Goal: Transaction & Acquisition: Purchase product/service

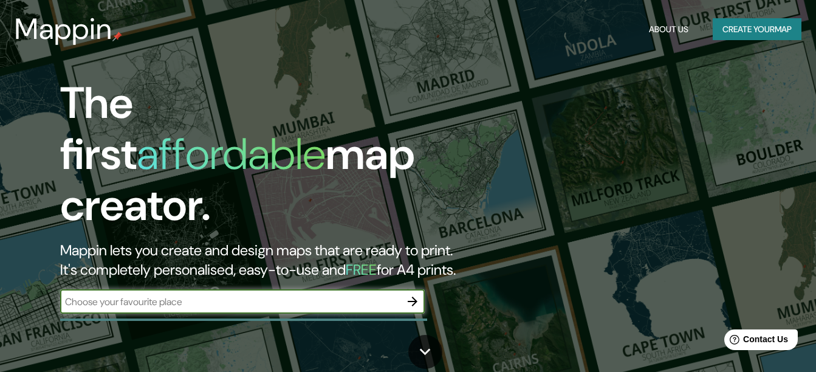
click at [105, 295] on input "text" at bounding box center [230, 302] width 340 height 14
type input "[PERSON_NAME]"
click at [412, 294] on icon "button" at bounding box center [412, 301] width 15 height 15
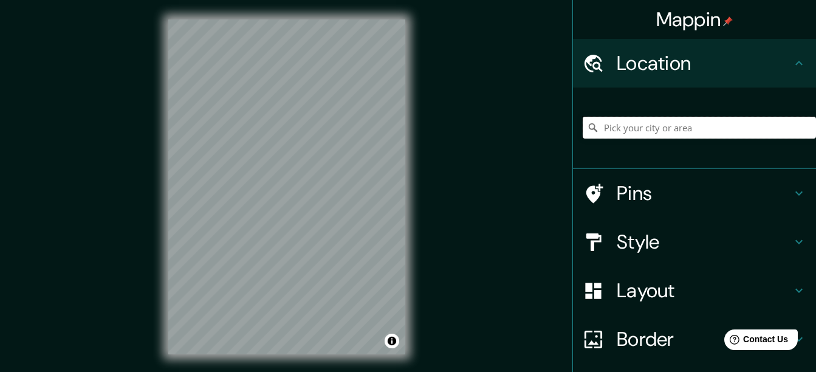
click at [622, 128] on input "Pick your city or area" at bounding box center [699, 128] width 233 height 22
type input "[GEOGRAPHIC_DATA], [GEOGRAPHIC_DATA], [GEOGRAPHIC_DATA], [GEOGRAPHIC_DATA]"
click at [792, 239] on icon at bounding box center [799, 242] width 15 height 15
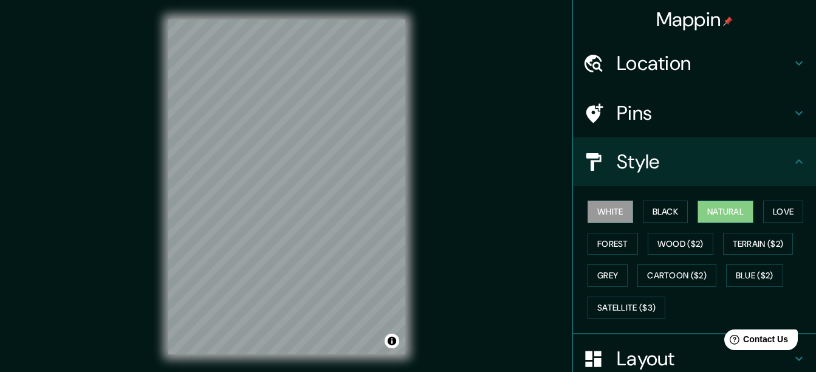
click at [711, 208] on button "Natural" at bounding box center [726, 212] width 56 height 22
click at [766, 207] on button "Love" at bounding box center [783, 212] width 40 height 22
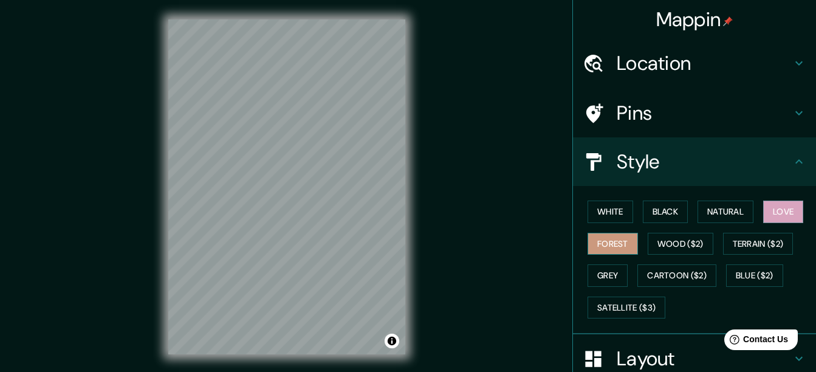
click at [613, 249] on button "Forest" at bounding box center [613, 244] width 50 height 22
click at [677, 241] on button "Wood ($2)" at bounding box center [681, 244] width 66 height 22
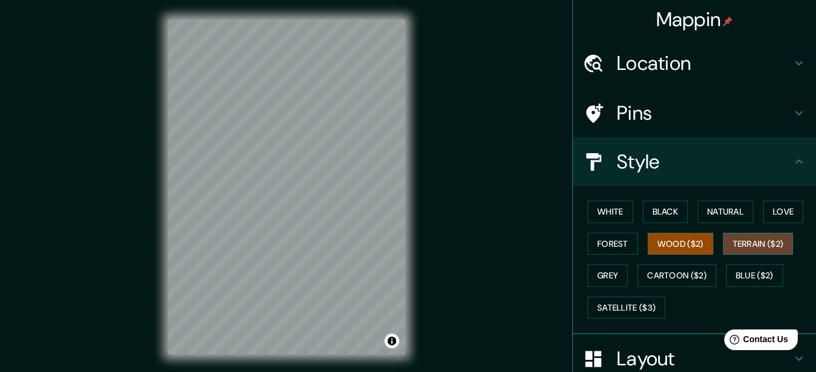
click at [751, 243] on button "Terrain ($2)" at bounding box center [758, 244] width 71 height 22
click at [608, 274] on button "Grey" at bounding box center [608, 275] width 40 height 22
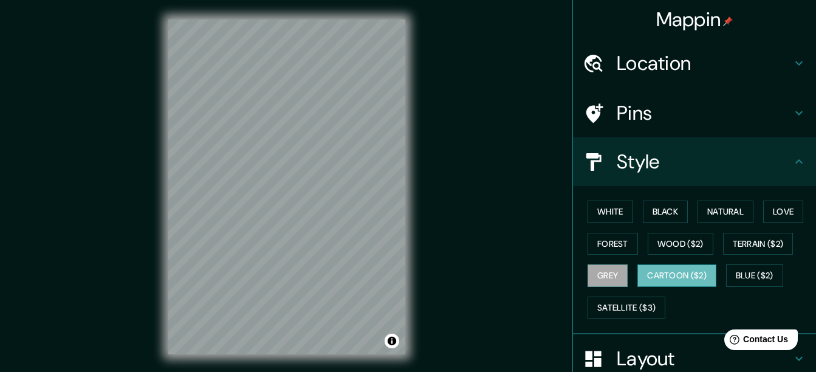
click at [642, 274] on button "Cartoon ($2)" at bounding box center [677, 275] width 79 height 22
click at [756, 272] on button "Blue ($2)" at bounding box center [754, 275] width 57 height 22
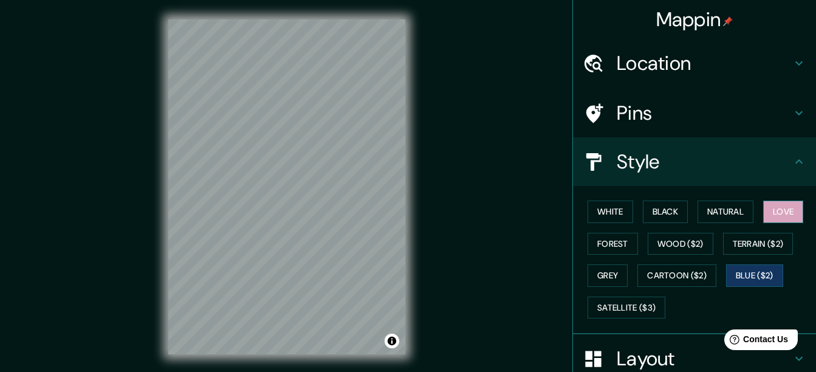
click at [783, 216] on button "Love" at bounding box center [783, 212] width 40 height 22
click at [780, 106] on h4 "Pins" at bounding box center [704, 113] width 175 height 24
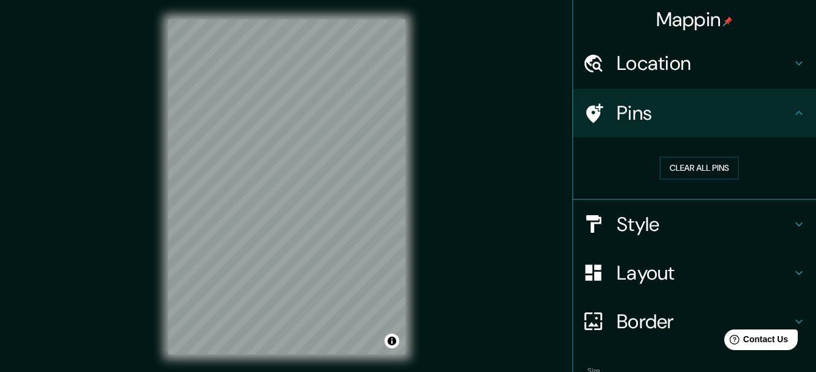
click at [780, 106] on h4 "Pins" at bounding box center [704, 113] width 175 height 24
click at [698, 265] on h4 "Layout" at bounding box center [704, 273] width 175 height 24
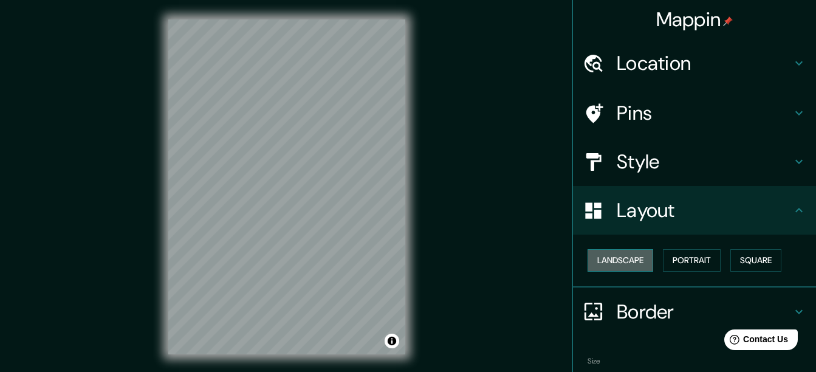
click at [621, 264] on button "Landscape" at bounding box center [621, 260] width 66 height 22
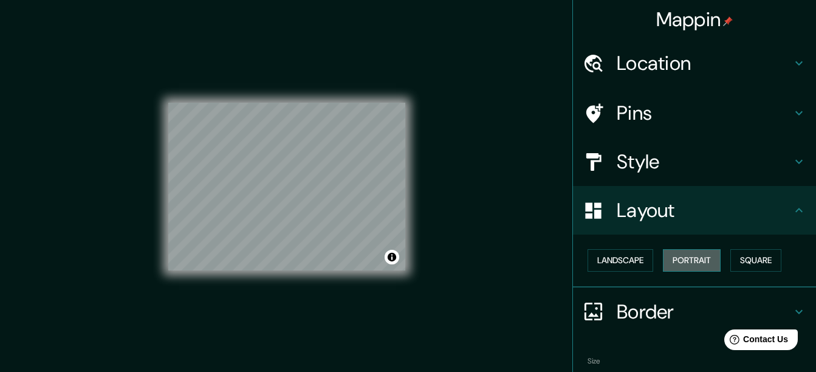
click at [711, 262] on button "Portrait" at bounding box center [692, 260] width 58 height 22
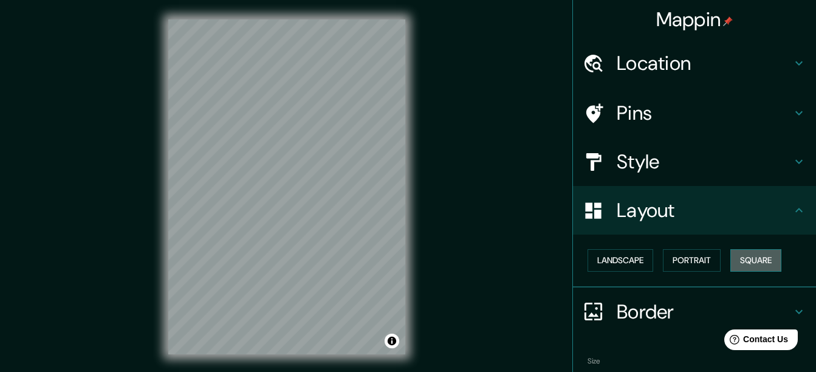
click at [745, 261] on button "Square" at bounding box center [756, 260] width 51 height 22
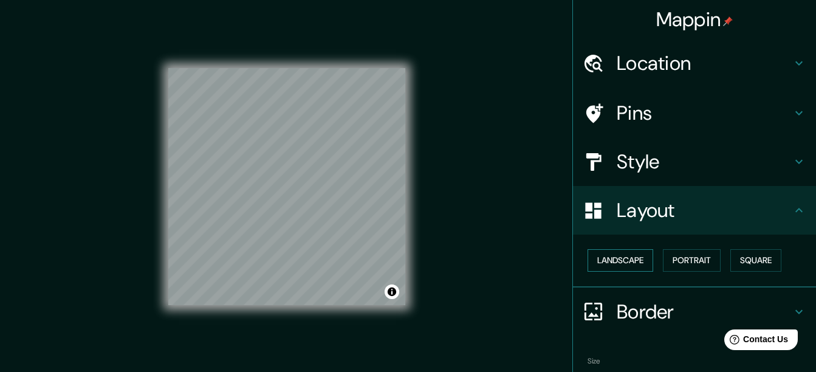
click at [629, 260] on button "Landscape" at bounding box center [621, 260] width 66 height 22
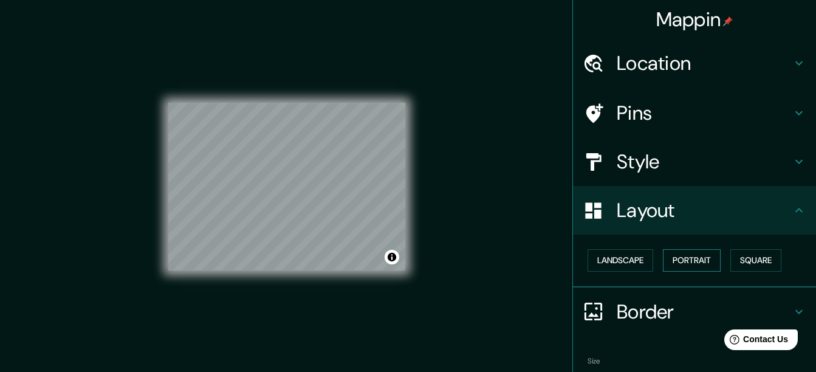
click at [678, 258] on button "Portrait" at bounding box center [692, 260] width 58 height 22
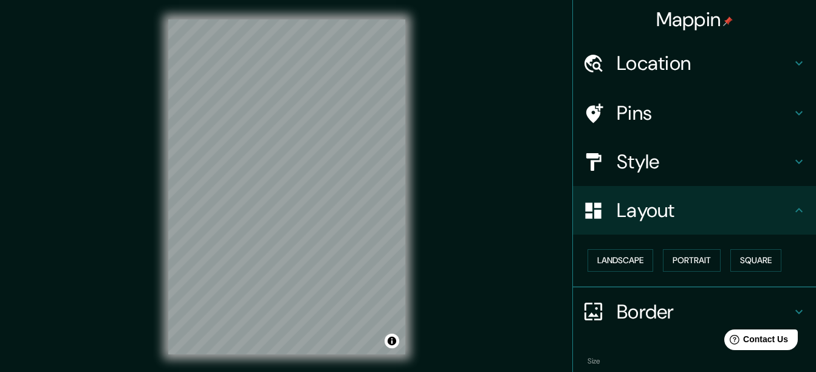
click at [691, 303] on h4 "Border" at bounding box center [704, 312] width 175 height 24
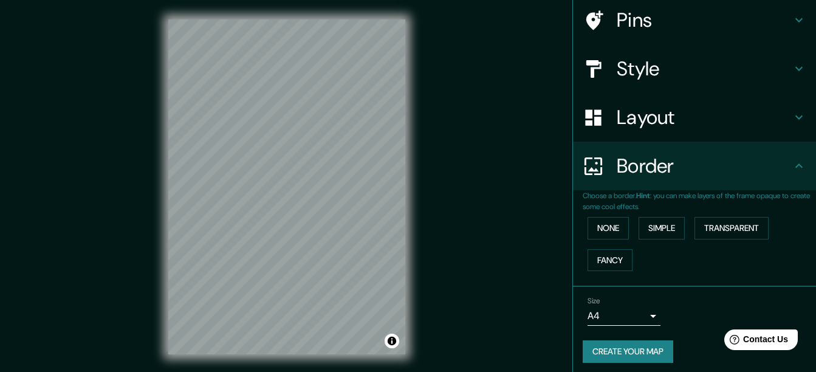
scroll to position [98, 0]
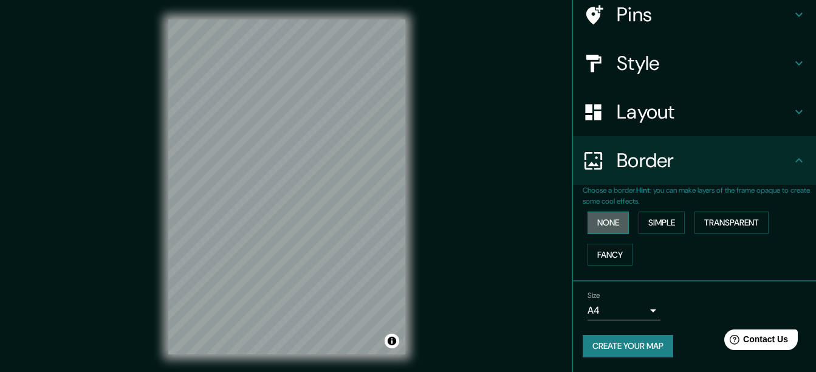
click at [602, 224] on button "None" at bounding box center [608, 223] width 41 height 22
click at [665, 222] on button "Simple" at bounding box center [662, 223] width 46 height 22
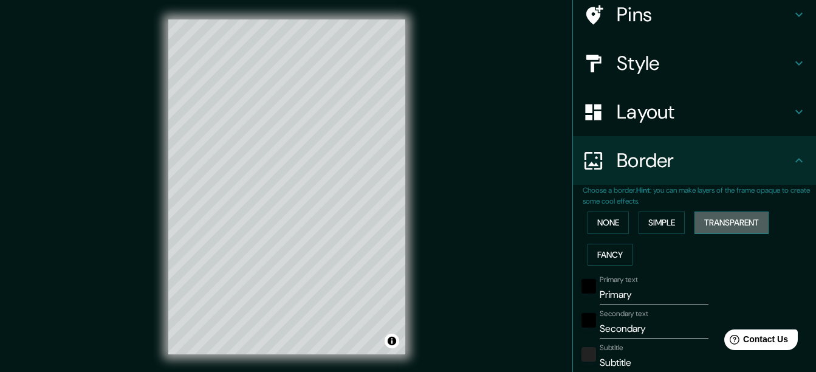
click at [723, 219] on button "Transparent" at bounding box center [732, 223] width 74 height 22
click at [610, 255] on button "Fancy" at bounding box center [610, 255] width 45 height 22
click at [602, 225] on button "None" at bounding box center [608, 223] width 41 height 22
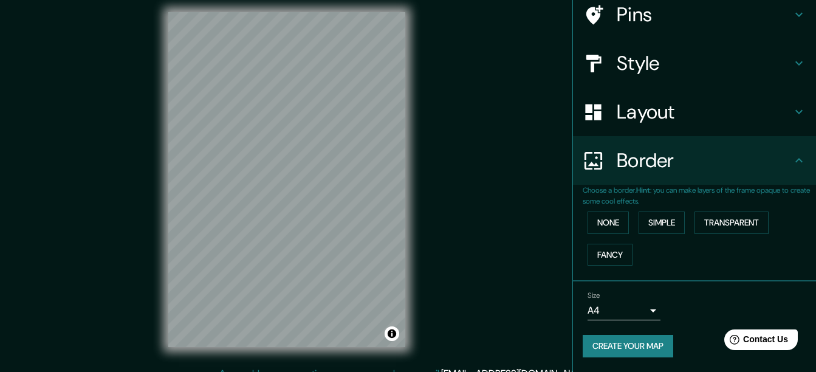
scroll to position [0, 0]
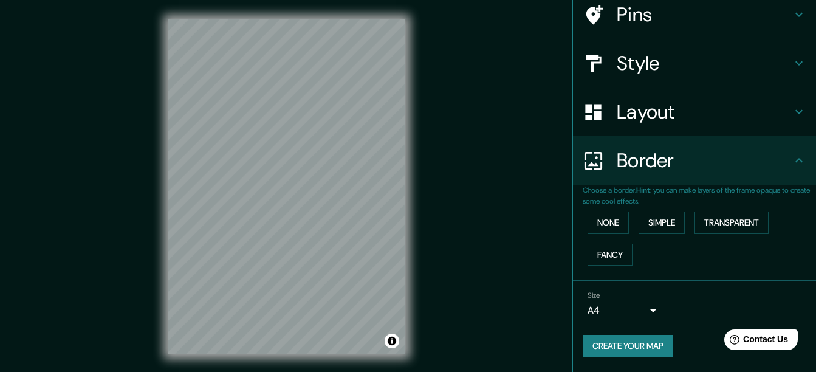
click at [644, 350] on button "Create your map" at bounding box center [628, 346] width 91 height 22
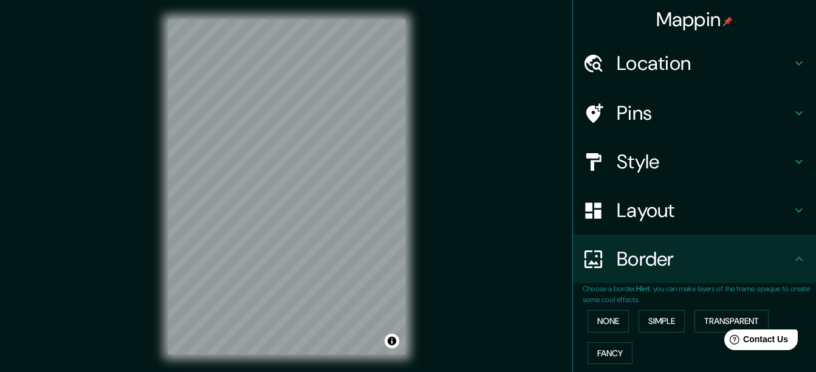
click at [792, 62] on icon at bounding box center [799, 63] width 15 height 15
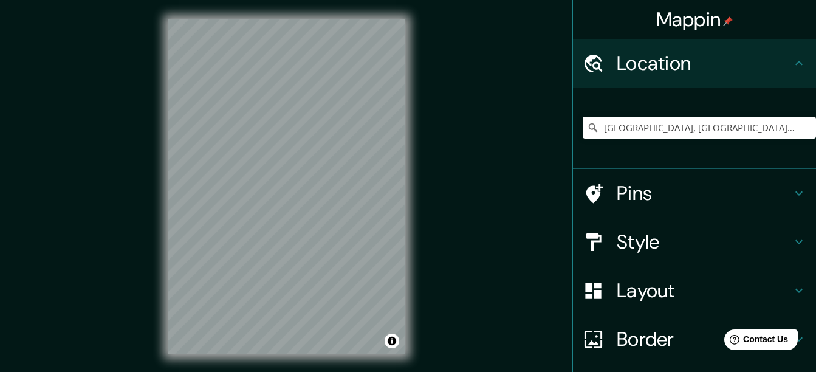
click at [796, 62] on icon at bounding box center [799, 63] width 7 height 4
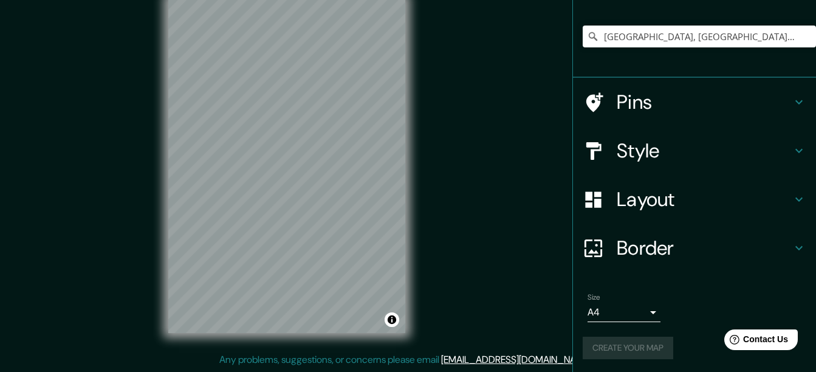
scroll to position [93, 0]
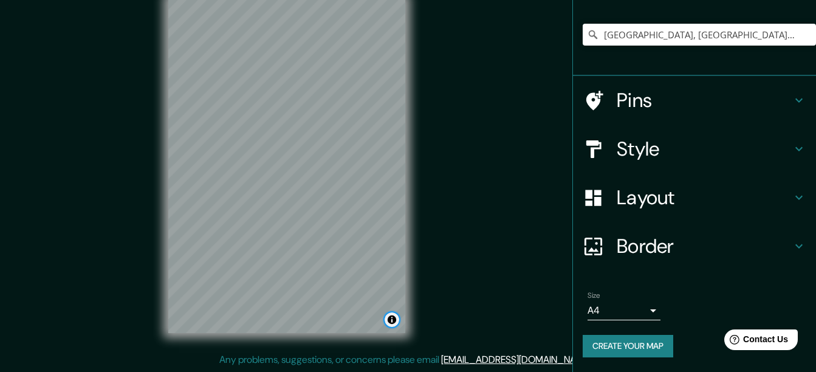
click at [394, 322] on button "Toggle attribution" at bounding box center [392, 319] width 15 height 15
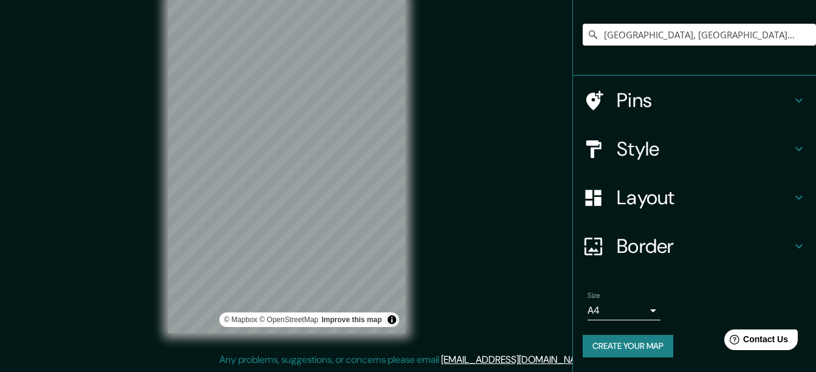
click at [630, 351] on button "Create your map" at bounding box center [628, 346] width 91 height 22
click at [658, 137] on h4 "Style" at bounding box center [704, 149] width 175 height 24
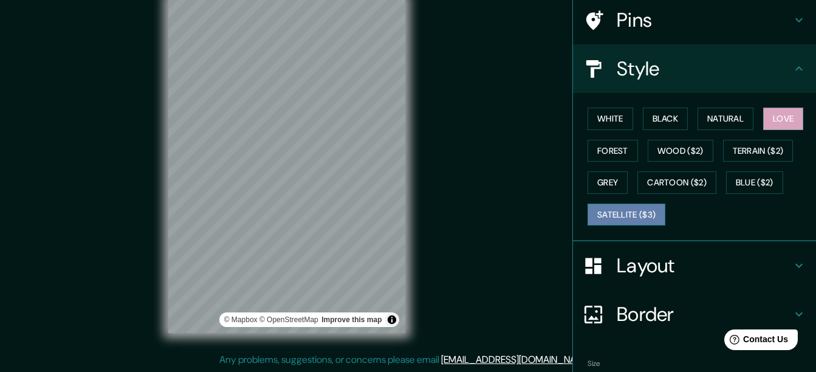
click at [635, 218] on button "Satellite ($3)" at bounding box center [627, 215] width 78 height 22
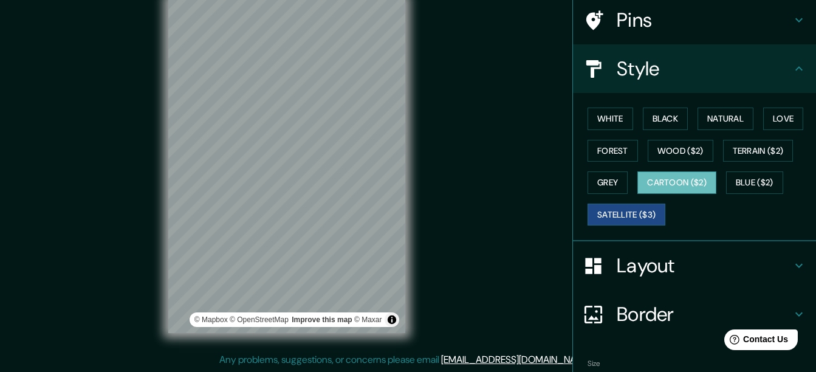
click at [698, 185] on button "Cartoon ($2)" at bounding box center [677, 182] width 79 height 22
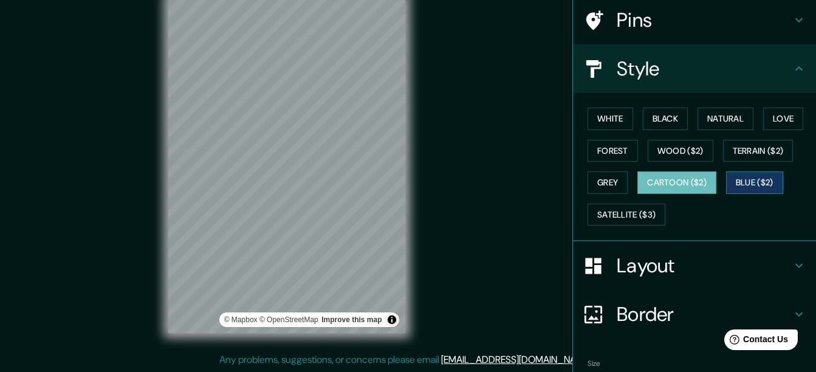
click at [740, 184] on button "Blue ($2)" at bounding box center [754, 182] width 57 height 22
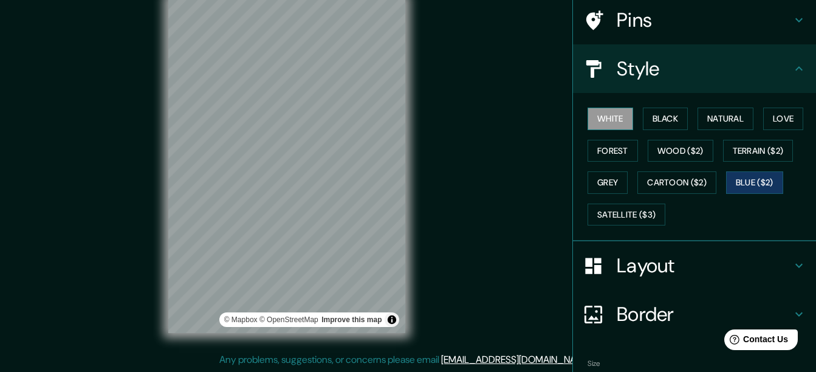
click at [591, 117] on button "White" at bounding box center [611, 119] width 46 height 22
click at [735, 153] on button "Terrain ($2)" at bounding box center [758, 151] width 71 height 22
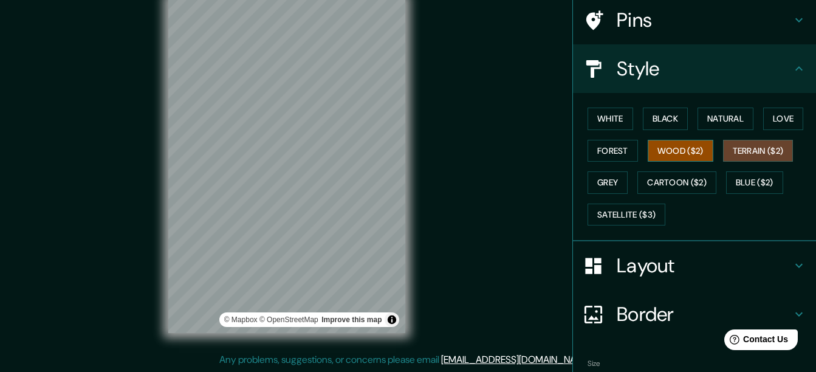
click at [704, 152] on button "Wood ($2)" at bounding box center [681, 151] width 66 height 22
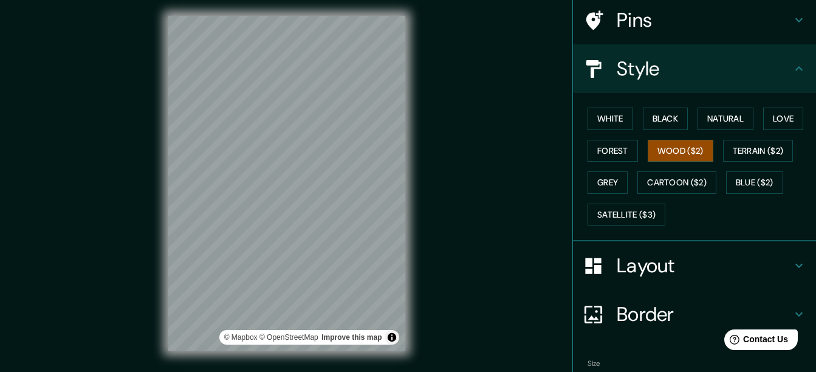
scroll to position [0, 0]
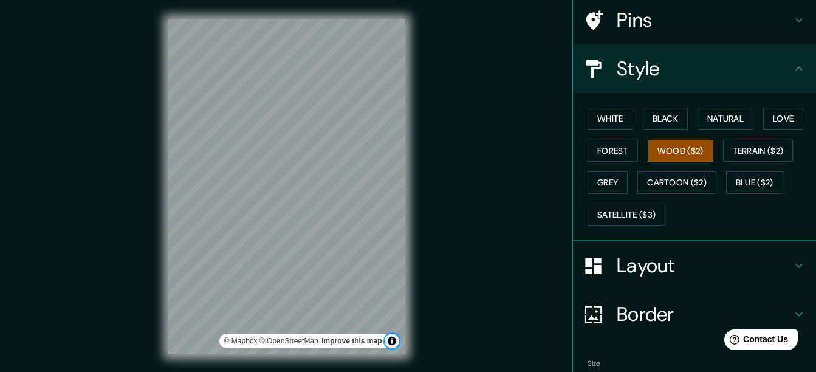
click at [393, 339] on button "Toggle attribution" at bounding box center [392, 341] width 15 height 15
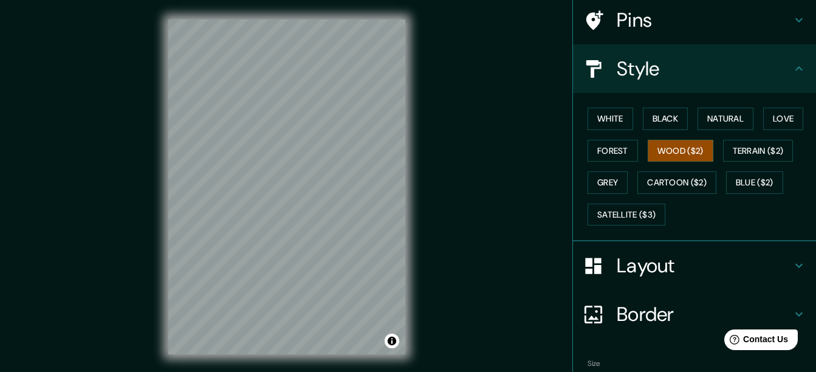
click at [760, 9] on h4 "Pins" at bounding box center [704, 20] width 175 height 24
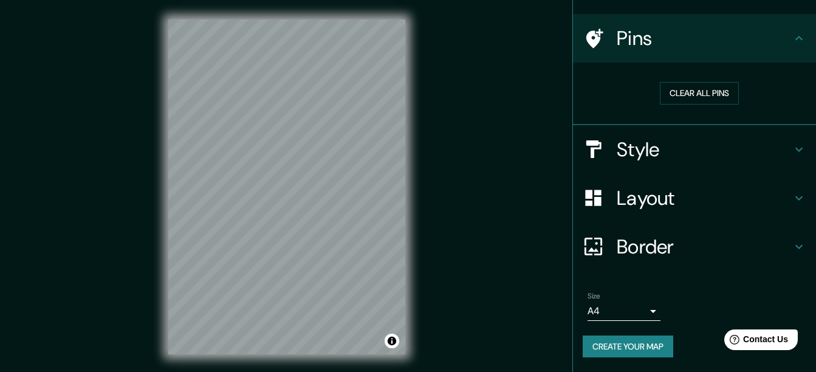
scroll to position [75, 0]
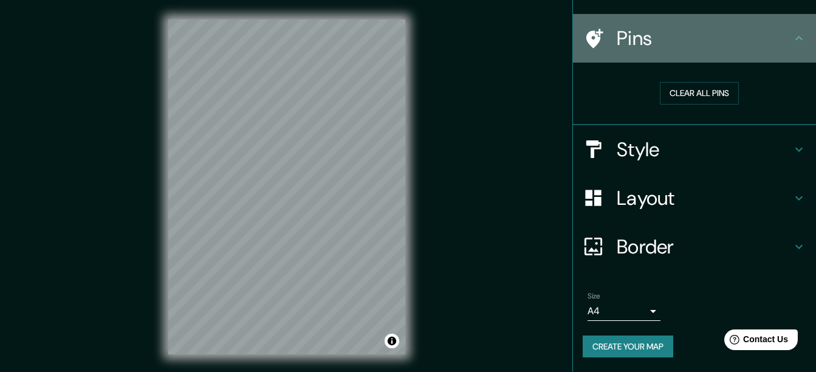
click at [759, 30] on h4 "Pins" at bounding box center [704, 38] width 175 height 24
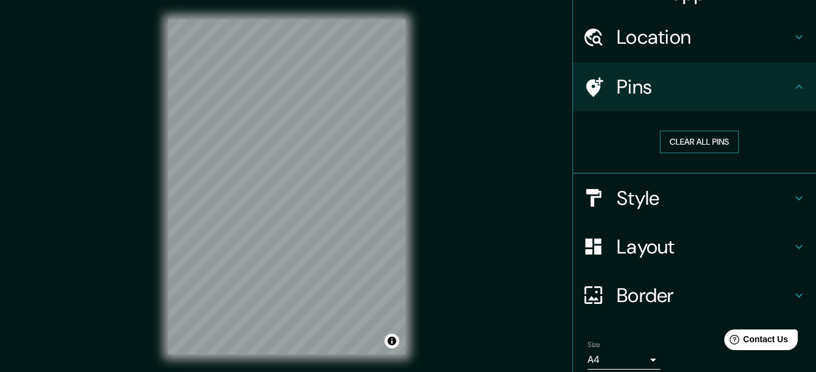
scroll to position [0, 0]
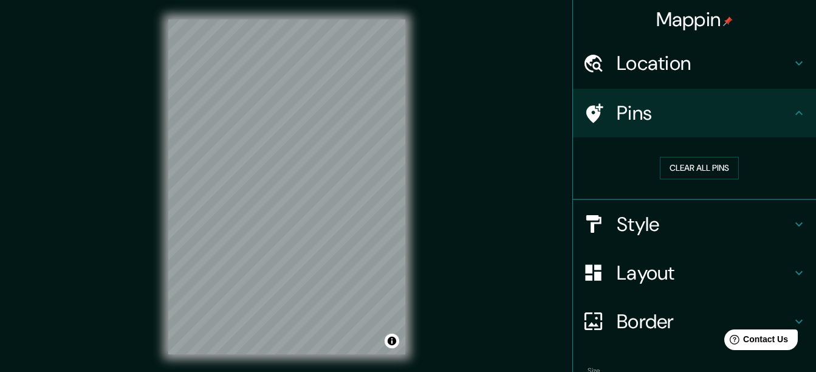
click at [700, 33] on div "Mappin" at bounding box center [694, 19] width 243 height 39
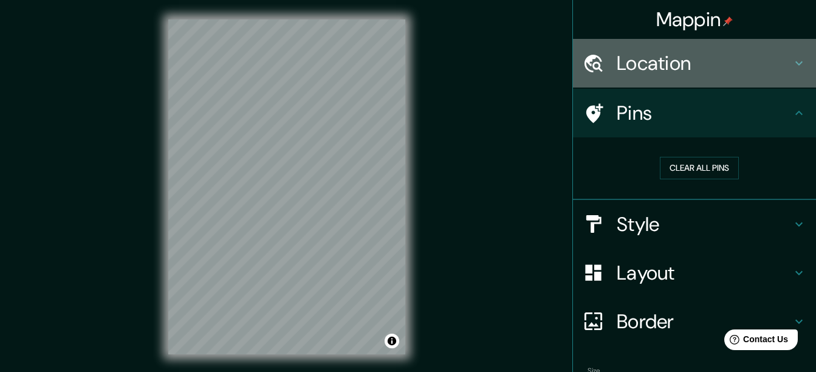
click at [697, 69] on h4 "Location" at bounding box center [704, 63] width 175 height 24
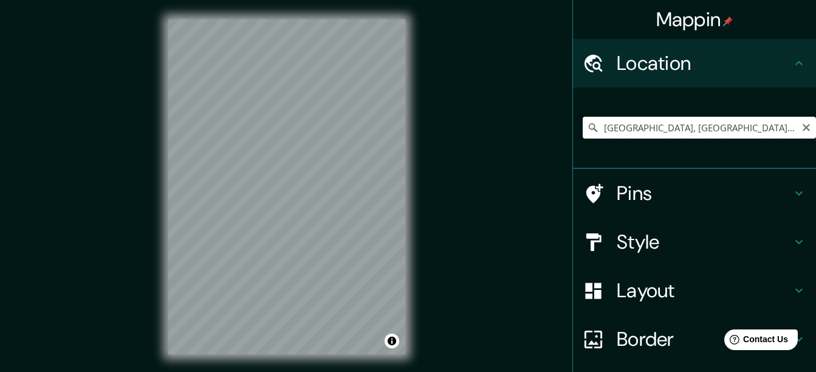
click at [647, 125] on input "[GEOGRAPHIC_DATA], [GEOGRAPHIC_DATA], [GEOGRAPHIC_DATA], [GEOGRAPHIC_DATA]" at bounding box center [699, 128] width 233 height 22
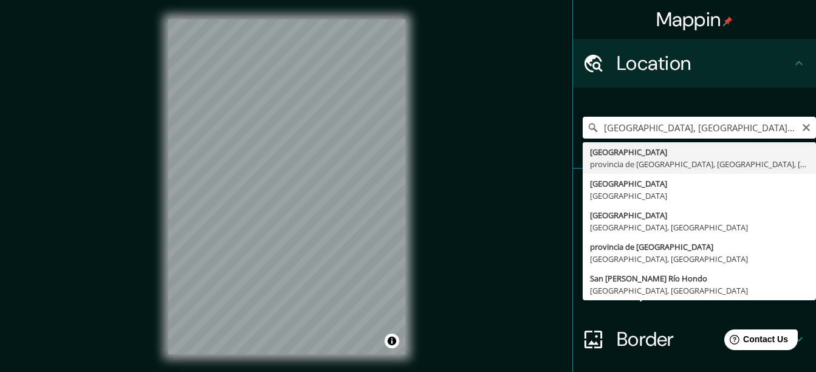
click at [597, 133] on input "[GEOGRAPHIC_DATA], [GEOGRAPHIC_DATA], [GEOGRAPHIC_DATA], [GEOGRAPHIC_DATA]" at bounding box center [699, 128] width 233 height 22
type input "[GEOGRAPHIC_DATA], [GEOGRAPHIC_DATA], [GEOGRAPHIC_DATA], [GEOGRAPHIC_DATA]"
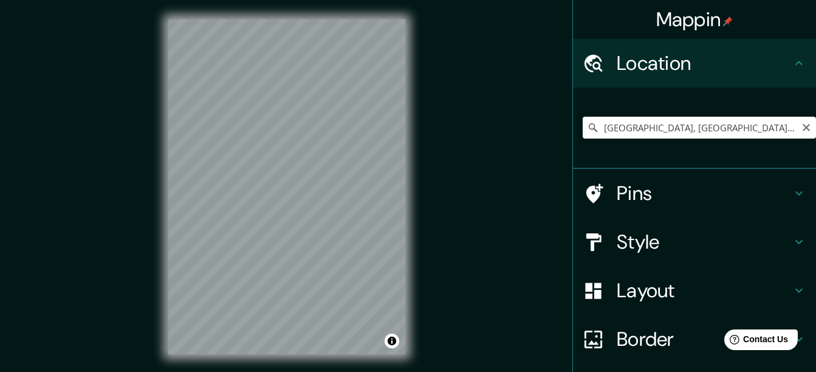
click at [141, 303] on div "Mappin Location [GEOGRAPHIC_DATA], [GEOGRAPHIC_DATA], [GEOGRAPHIC_DATA], [GEOGR…" at bounding box center [408, 196] width 816 height 393
drag, startPoint x: 147, startPoint y: 282, endPoint x: 460, endPoint y: 65, distance: 380.4
click at [460, 65] on div "Mappin Location [GEOGRAPHIC_DATA], [GEOGRAPHIC_DATA], [GEOGRAPHIC_DATA], [GEOGR…" at bounding box center [408, 196] width 816 height 393
click at [537, 26] on div "Mappin Location [GEOGRAPHIC_DATA], [GEOGRAPHIC_DATA], [GEOGRAPHIC_DATA], [GEOGR…" at bounding box center [408, 196] width 816 height 393
click at [264, 300] on div "© Mapbox © OpenStreetMap Improve this map" at bounding box center [287, 187] width 276 height 374
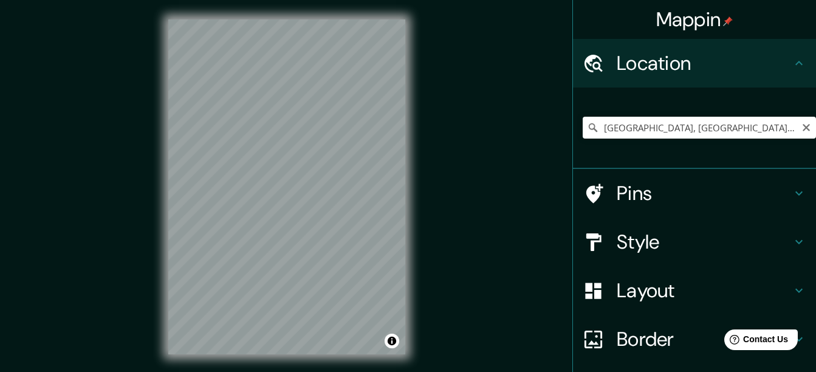
drag, startPoint x: 411, startPoint y: 159, endPoint x: 165, endPoint y: 334, distance: 301.6
click at [161, 344] on div "© Mapbox © OpenStreetMap Improve this map" at bounding box center [287, 187] width 276 height 374
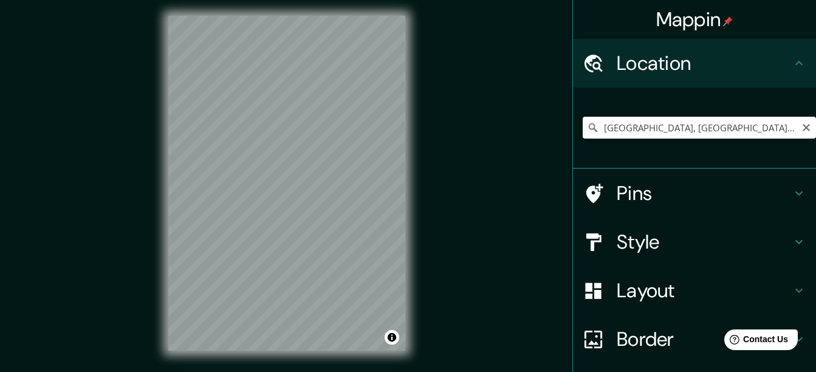
scroll to position [5, 0]
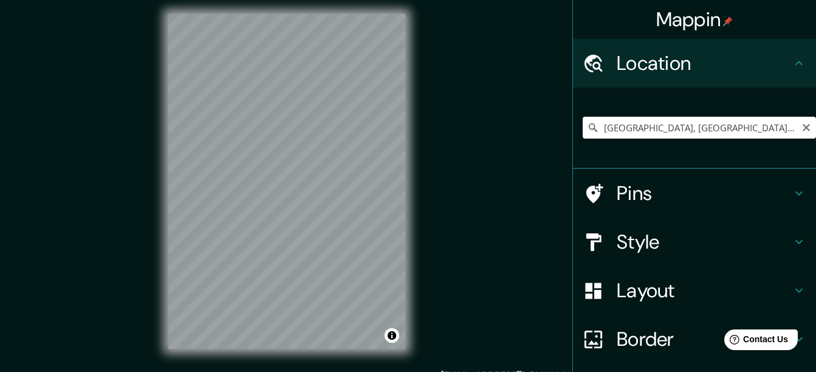
click at [421, 40] on div "© Mapbox © OpenStreetMap Improve this map" at bounding box center [287, 182] width 276 height 374
click at [450, 104] on div "Mappin Location [GEOGRAPHIC_DATA], [GEOGRAPHIC_DATA], [GEOGRAPHIC_DATA], [GEOGR…" at bounding box center [408, 191] width 816 height 393
click at [159, 179] on div "© Mapbox © OpenStreetMap Improve this map" at bounding box center [287, 182] width 276 height 374
click at [339, 358] on div "© Mapbox © OpenStreetMap Improve this map" at bounding box center [287, 182] width 276 height 374
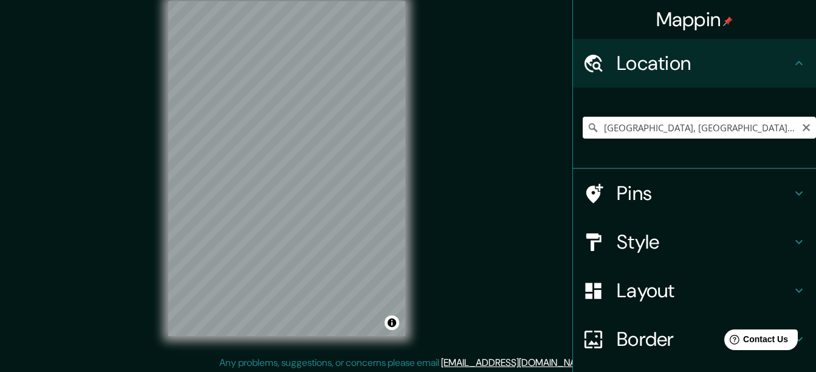
scroll to position [21, 0]
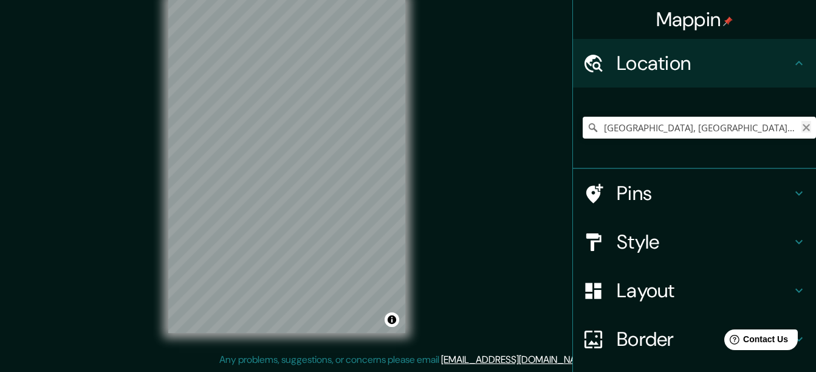
click at [803, 129] on icon "Clear" at bounding box center [806, 127] width 7 height 7
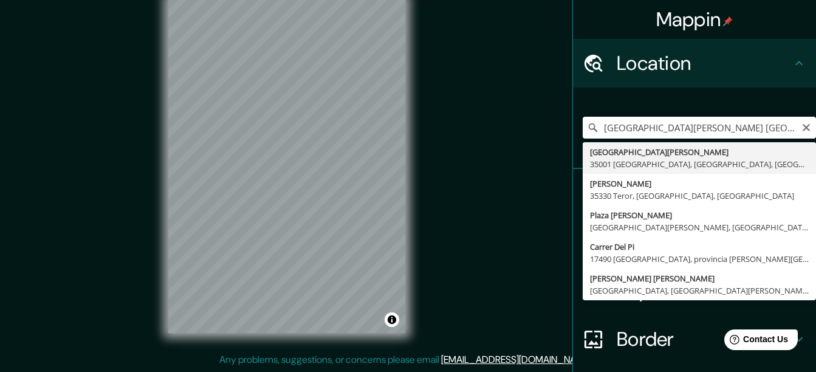
scroll to position [0, 0]
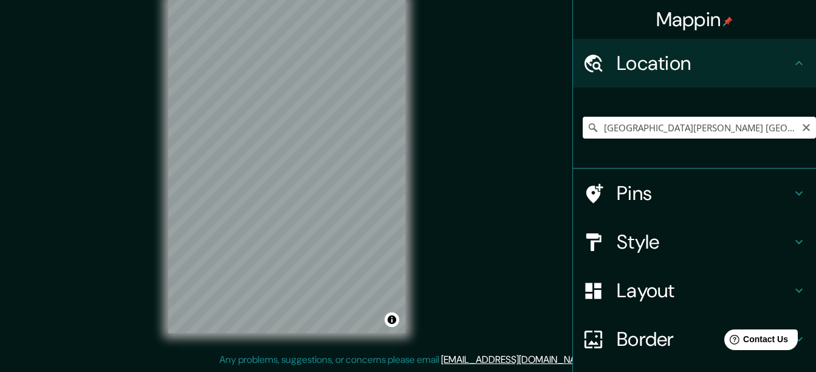
drag, startPoint x: 683, startPoint y: 131, endPoint x: 654, endPoint y: 134, distance: 29.3
click at [654, 134] on input "[GEOGRAPHIC_DATA][PERSON_NAME] [GEOGRAPHIC_DATA], [GEOGRAPHIC_DATA], [GEOGRAPHI…" at bounding box center [699, 128] width 233 height 22
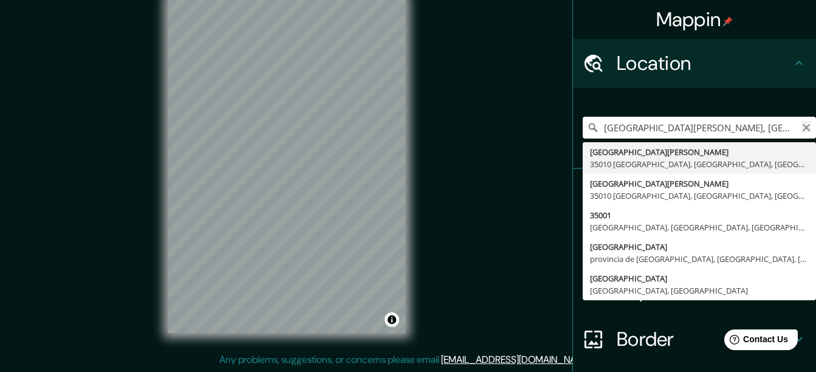
type input "[GEOGRAPHIC_DATA][PERSON_NAME], [GEOGRAPHIC_DATA], [GEOGRAPHIC_DATA], [GEOGRAPH…"
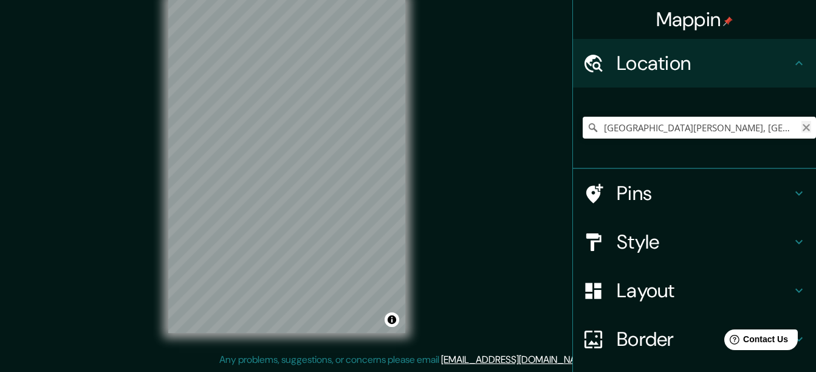
click at [803, 127] on icon "Clear" at bounding box center [806, 127] width 7 height 7
paste input "Pl. [PERSON_NAME], 35010 [GEOGRAPHIC_DATA], [GEOGRAPHIC_DATA]"
type input "[GEOGRAPHIC_DATA][PERSON_NAME] [GEOGRAPHIC_DATA], [GEOGRAPHIC_DATA], [GEOGRAPHI…"
